Goal: Transaction & Acquisition: Purchase product/service

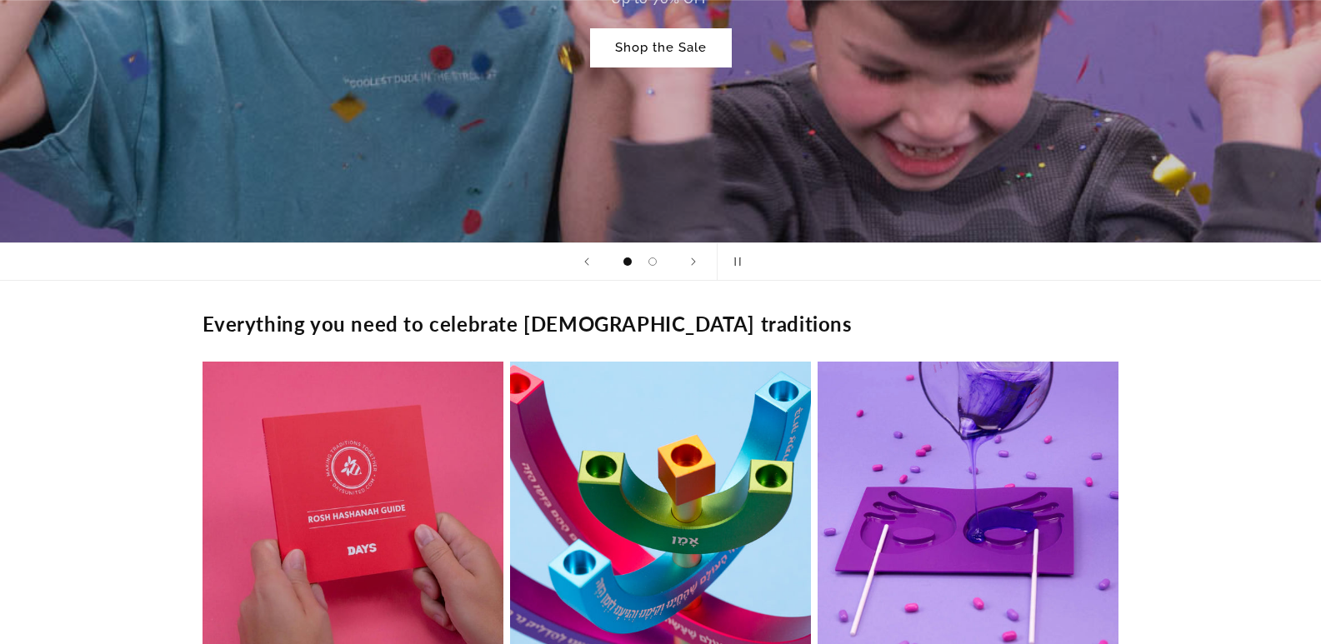
scroll to position [1250, 0]
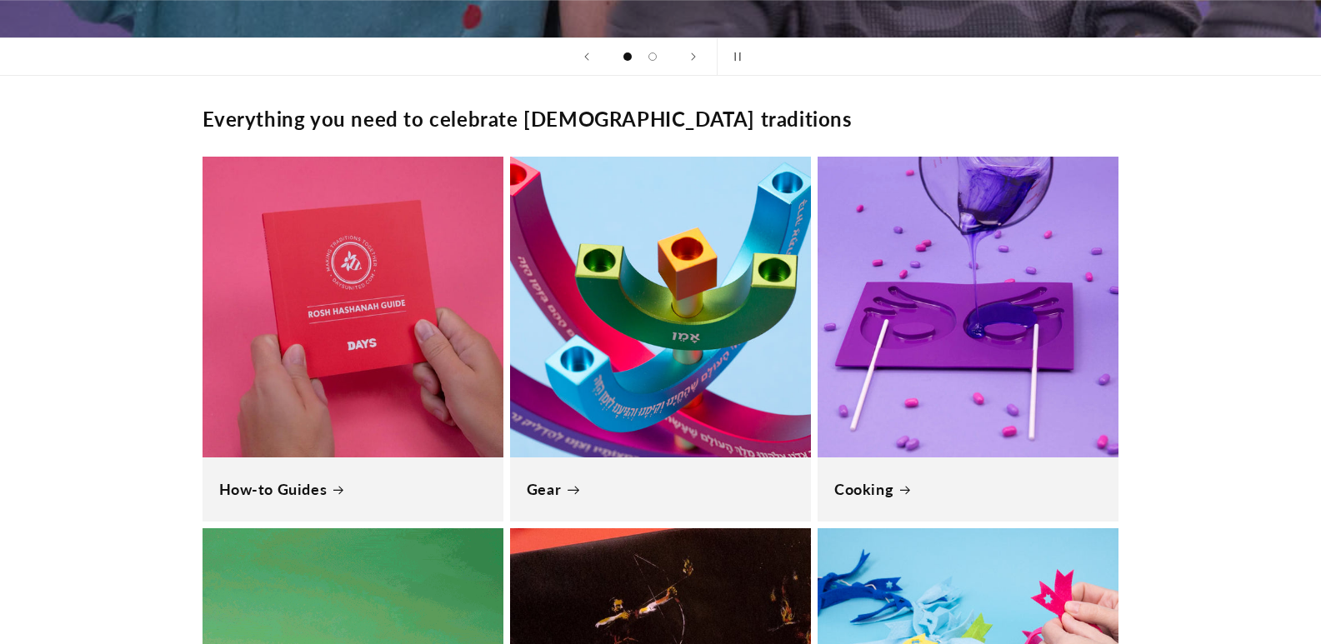
click at [694, 480] on link "Gear" at bounding box center [661, 489] width 268 height 19
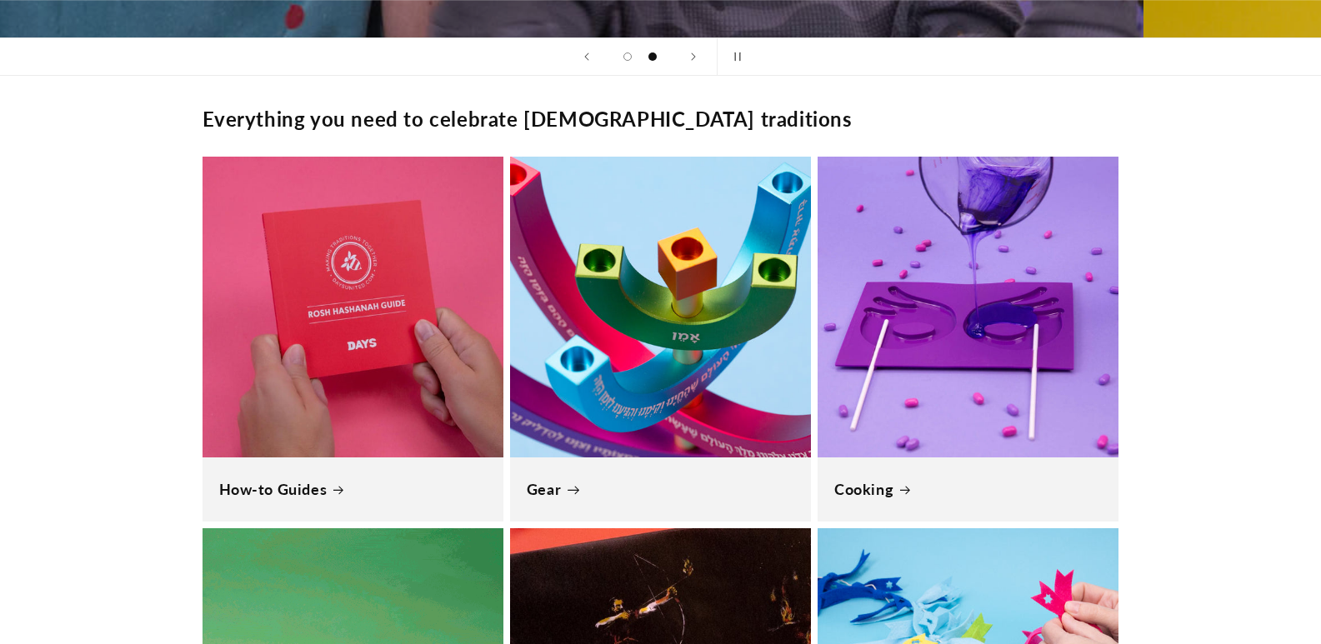
scroll to position [0, 1165]
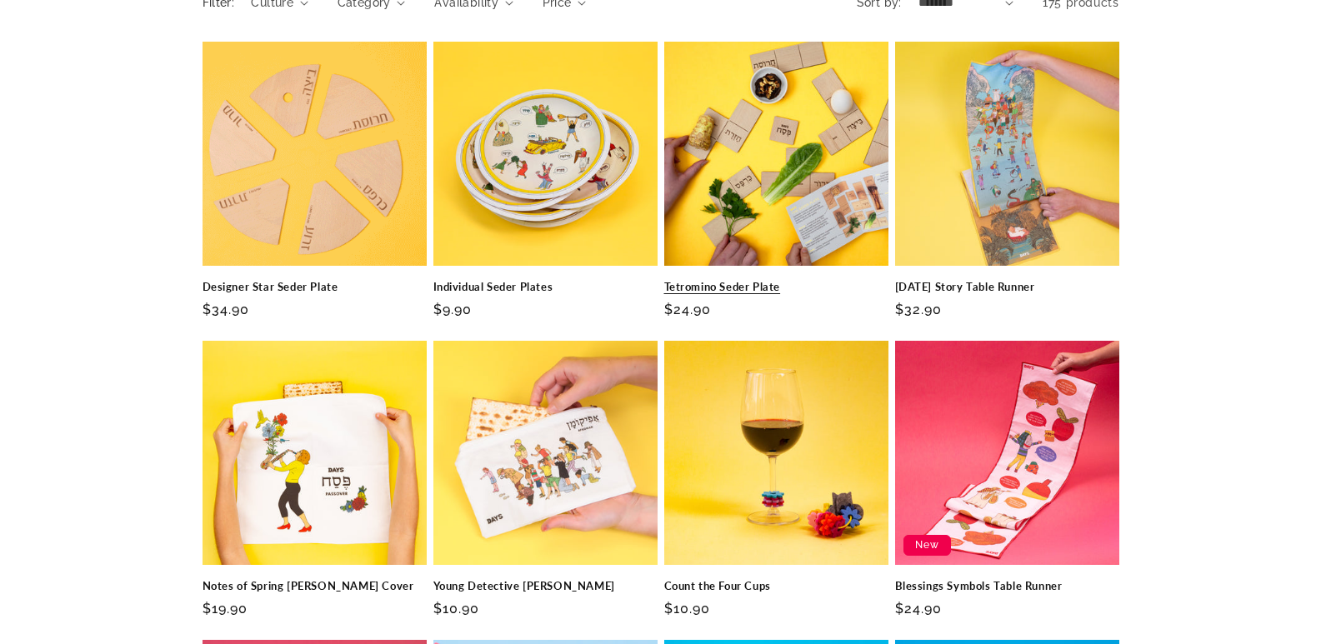
scroll to position [250, 0]
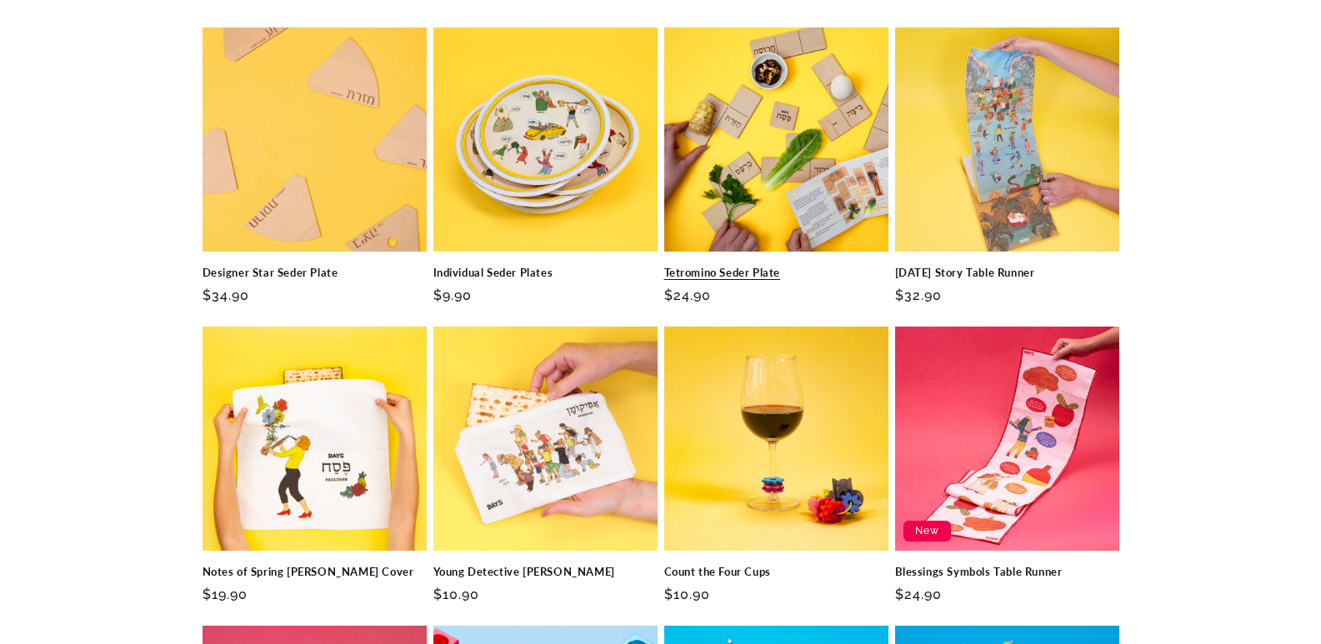
click at [777, 266] on link "Tetromino Seder Plate" at bounding box center [776, 273] width 224 height 14
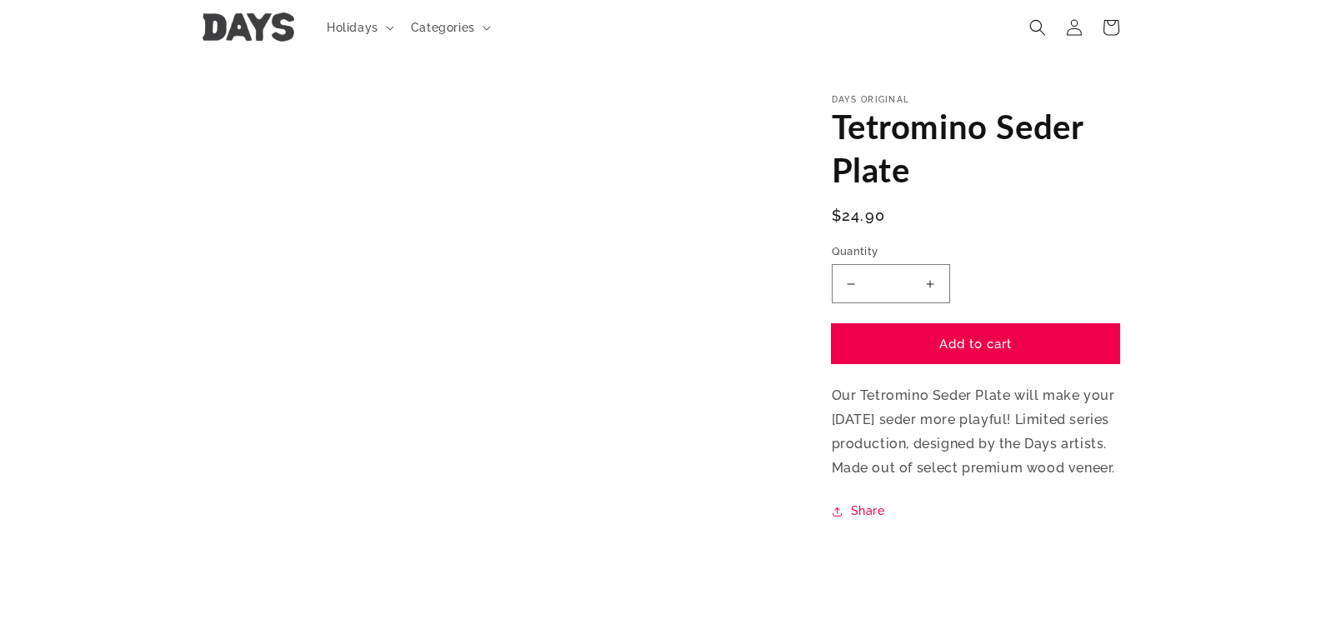
scroll to position [83, 0]
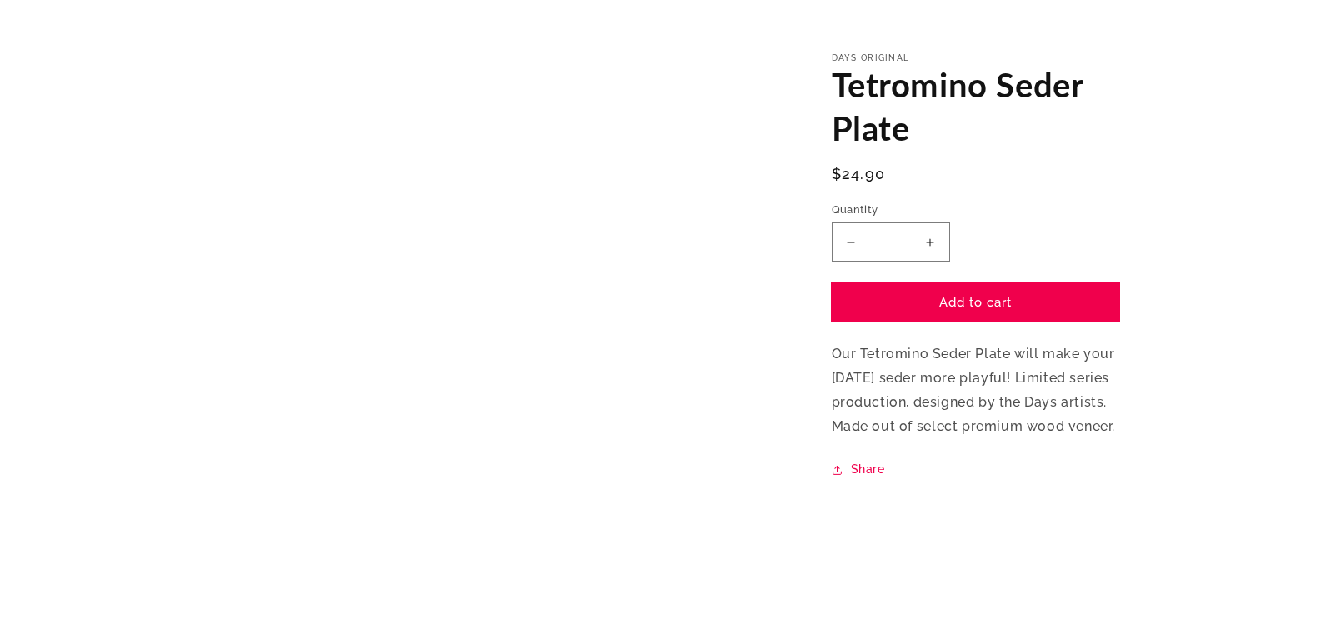
click at [994, 300] on button "Add to cart" at bounding box center [976, 302] width 288 height 39
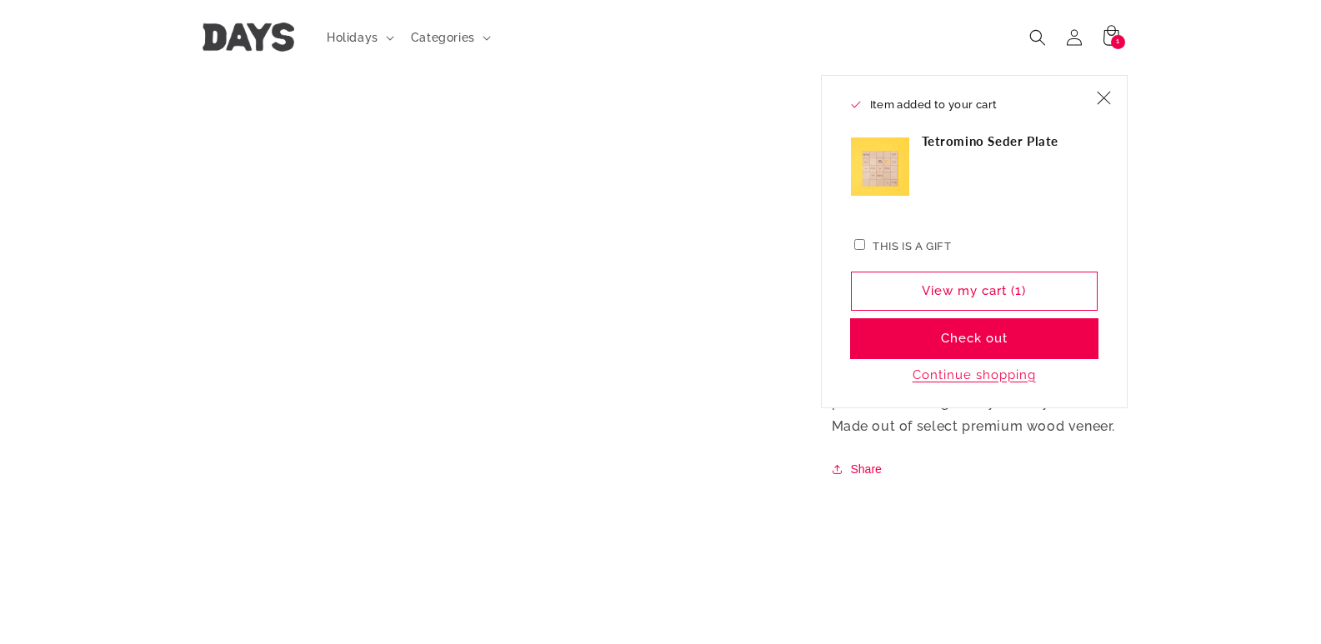
click at [987, 336] on button "Check out" at bounding box center [974, 338] width 247 height 39
